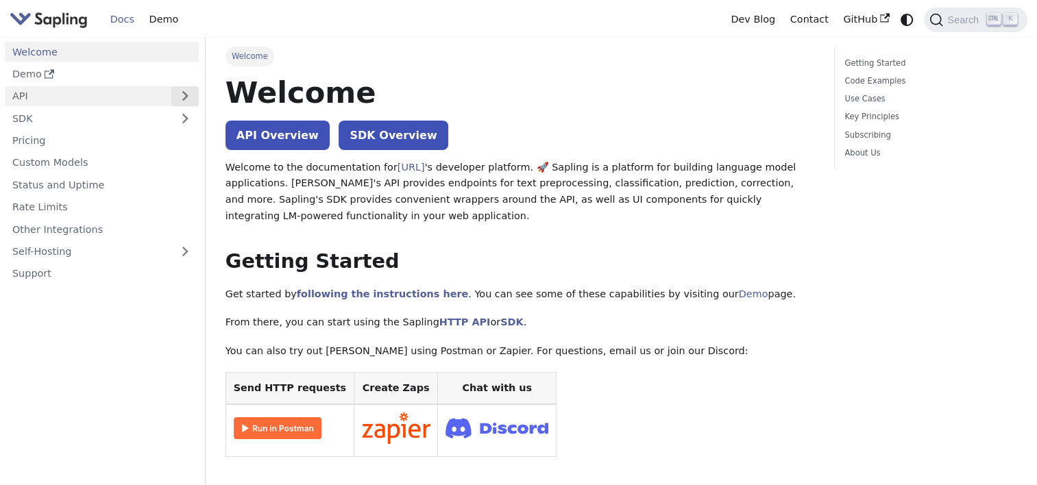
click at [193, 101] on button "Expand sidebar category 'API'" at bounding box center [184, 96] width 27 height 20
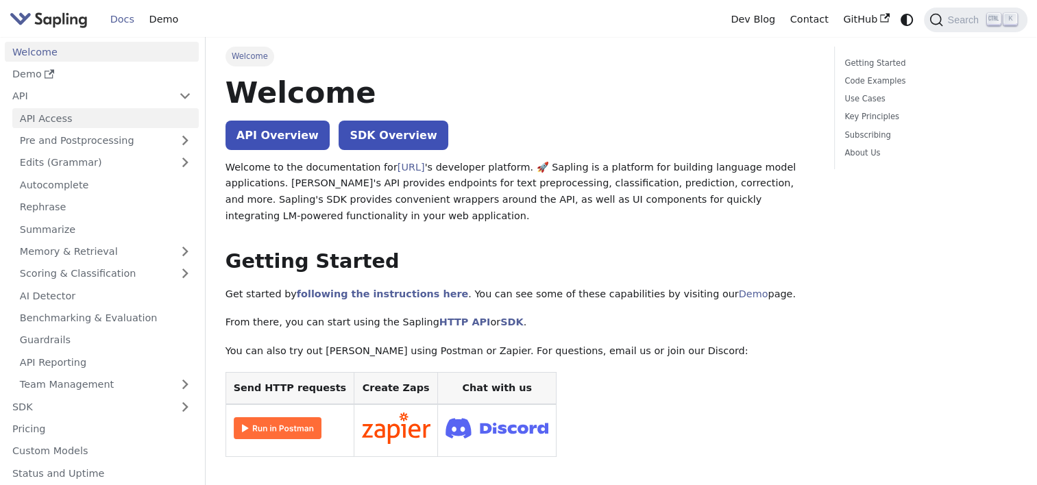
click at [118, 128] on link "API Access" at bounding box center [105, 118] width 186 height 20
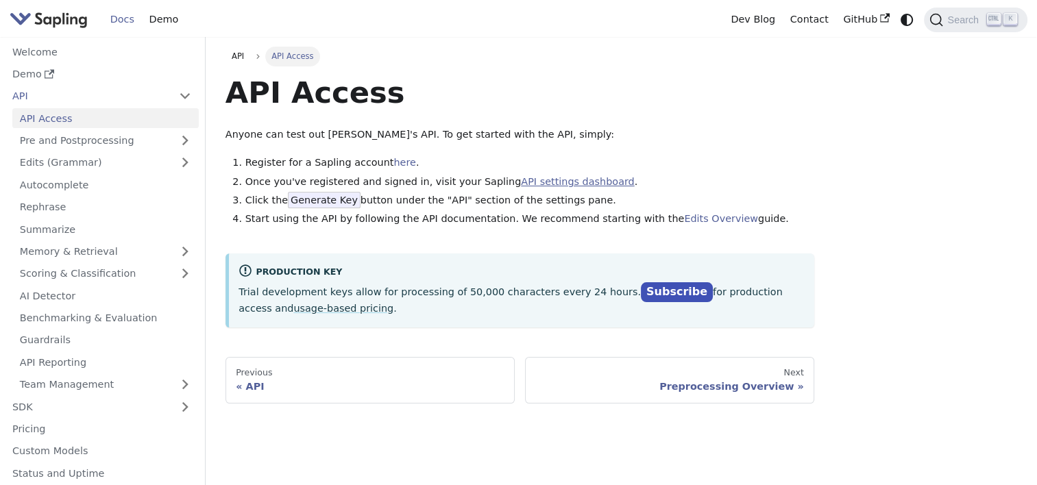
click at [521, 182] on link "API settings dashboard" at bounding box center [577, 181] width 113 height 11
click at [170, 258] on link "Memory & Retrieval" at bounding box center [105, 252] width 186 height 20
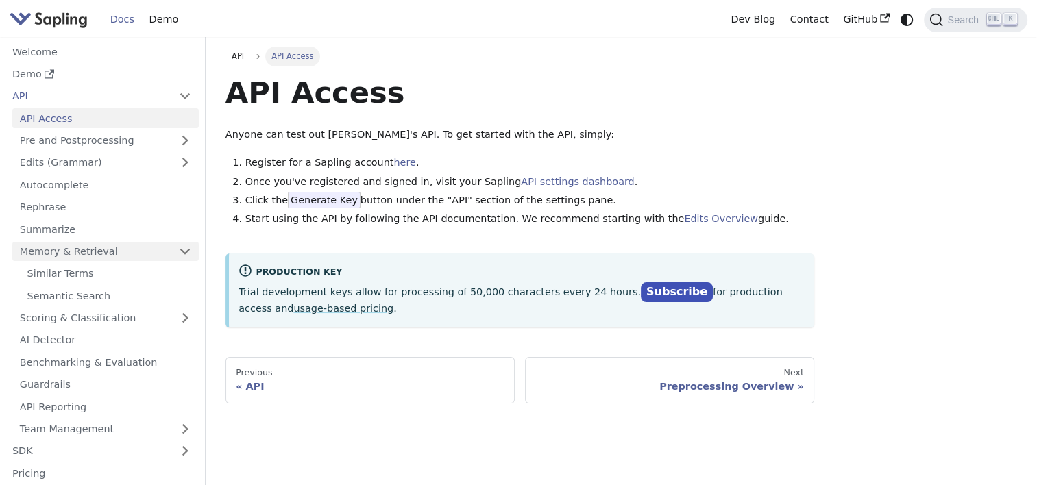
click at [170, 258] on link "Memory & Retrieval" at bounding box center [105, 252] width 186 height 20
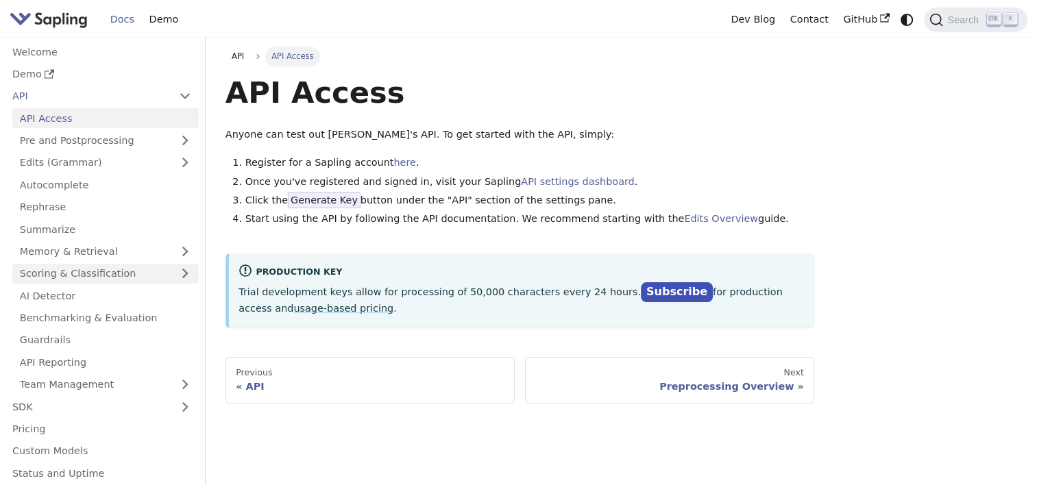
click at [160, 282] on link "Scoring & Classification" at bounding box center [105, 274] width 186 height 20
click at [86, 297] on link "AI Detector" at bounding box center [105, 296] width 186 height 20
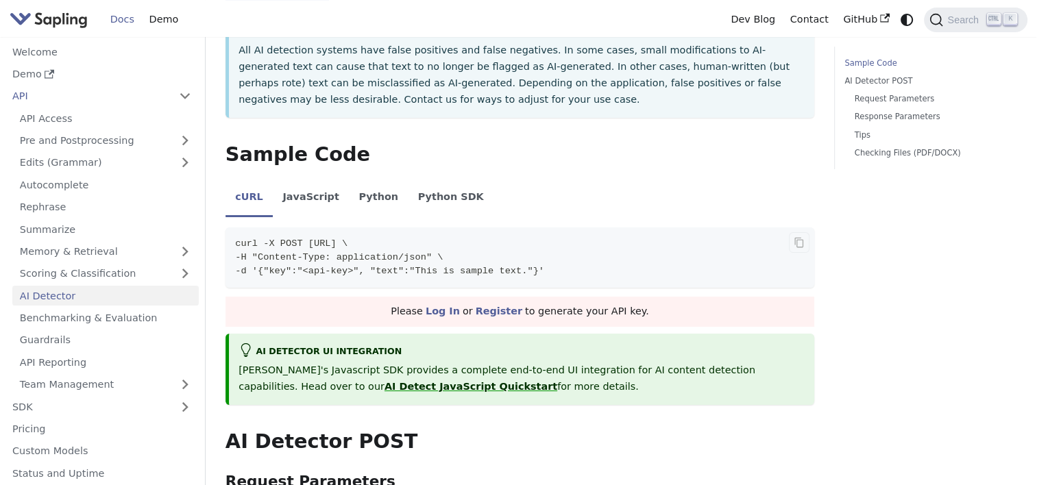
scroll to position [274, 0]
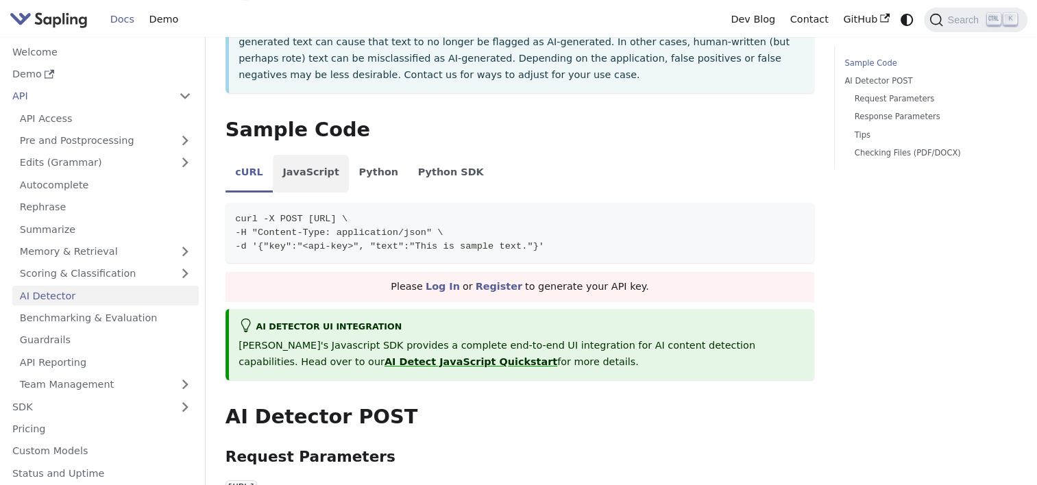
click at [315, 179] on li "JavaScript" at bounding box center [311, 174] width 76 height 38
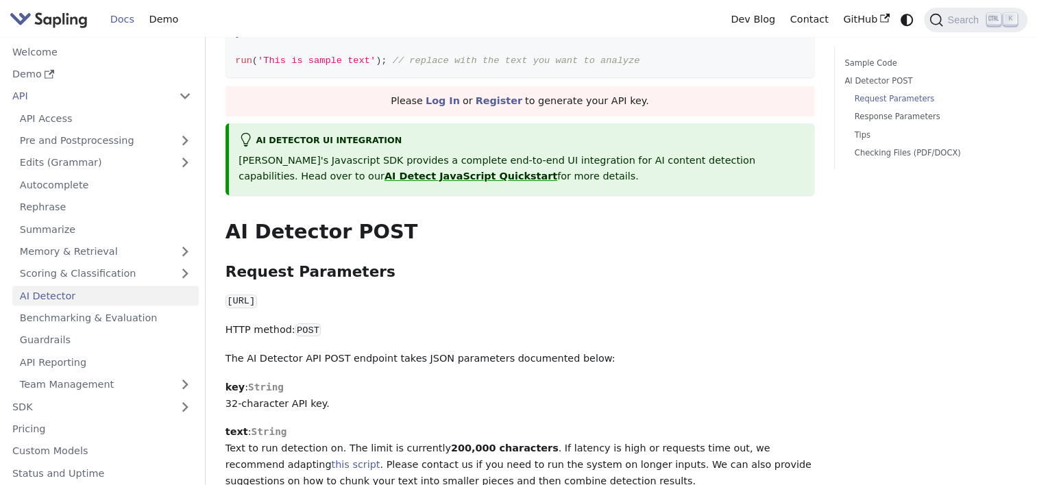
scroll to position [960, 0]
